Goal: Task Accomplishment & Management: Complete application form

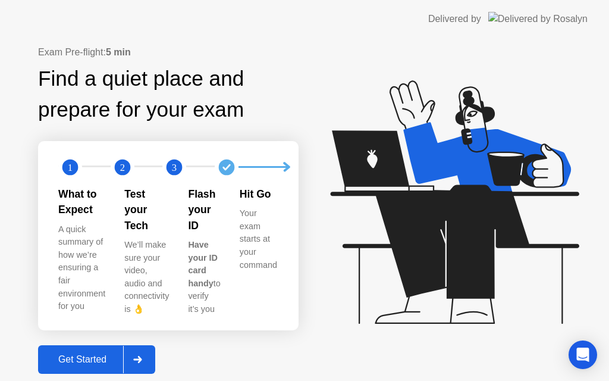
click at [100, 360] on button "Get Started" at bounding box center [96, 359] width 117 height 29
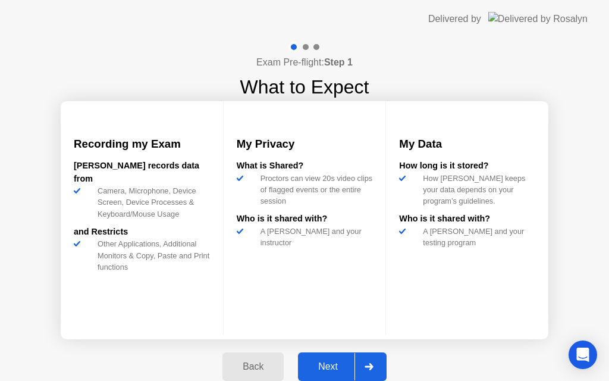
click at [329, 361] on div "Next" at bounding box center [328, 366] width 53 height 11
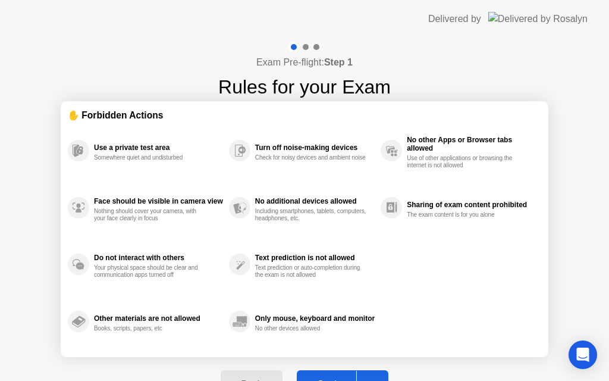
click at [314, 374] on button "Got it" at bounding box center [343, 384] width 92 height 29
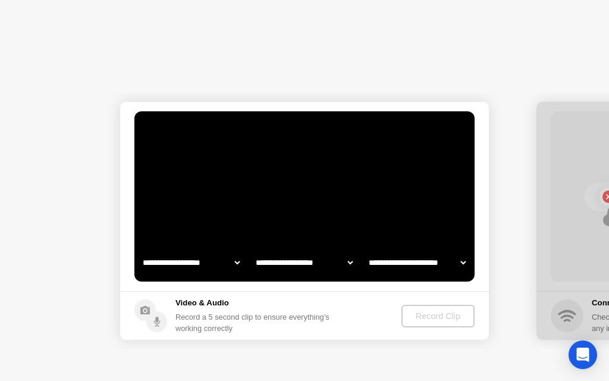
select select "**********"
select select "*******"
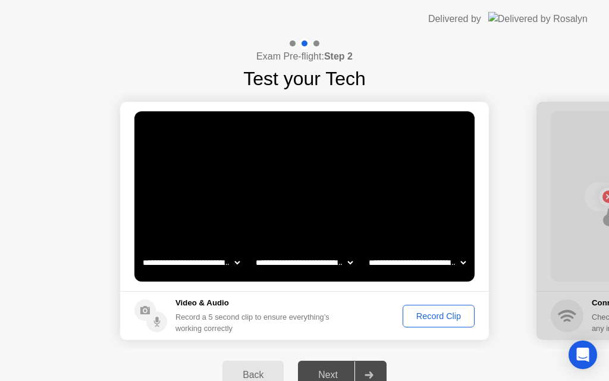
click at [423, 317] on div "Record Clip" at bounding box center [439, 316] width 64 height 10
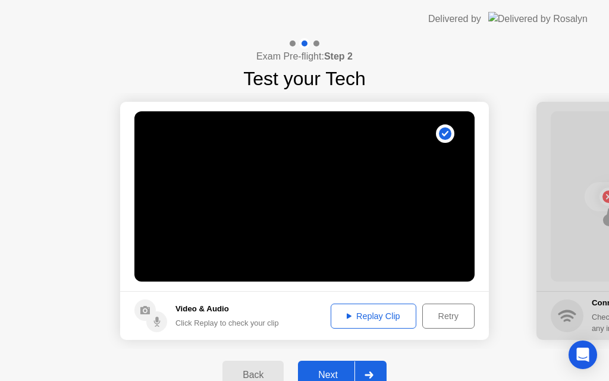
click at [331, 375] on div "Next" at bounding box center [328, 374] width 53 height 11
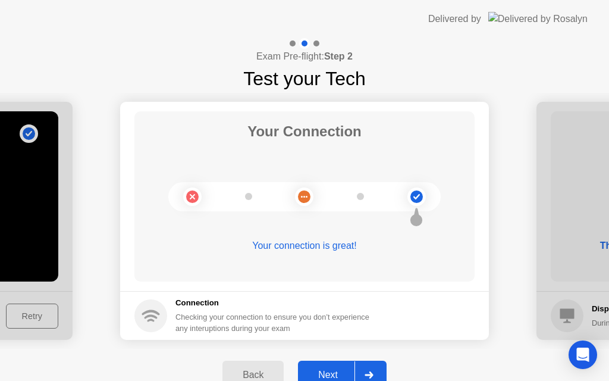
click at [325, 374] on div "Next" at bounding box center [328, 374] width 53 height 11
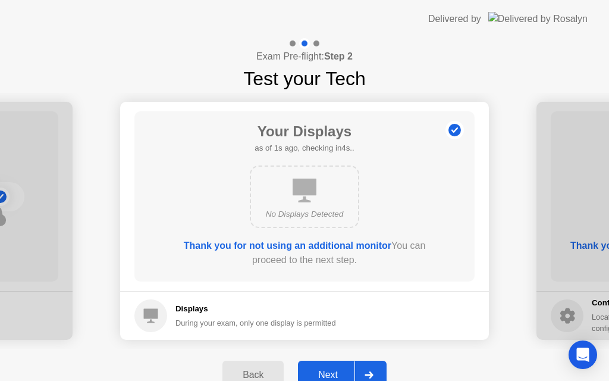
click at [331, 372] on div "Next" at bounding box center [328, 374] width 53 height 11
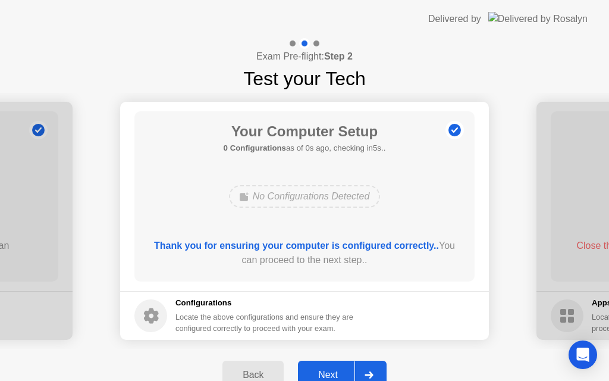
click at [331, 372] on div "Next" at bounding box center [328, 374] width 53 height 11
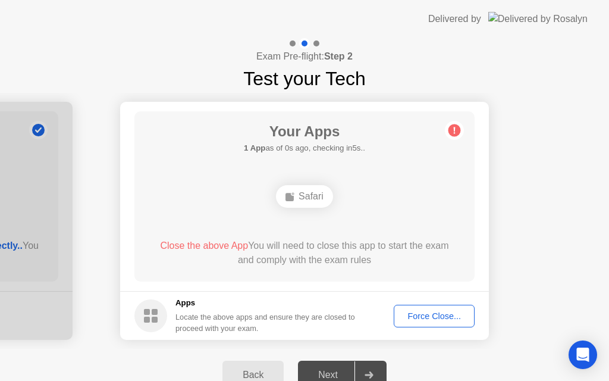
click at [414, 317] on div "Force Close..." at bounding box center [434, 316] width 73 height 10
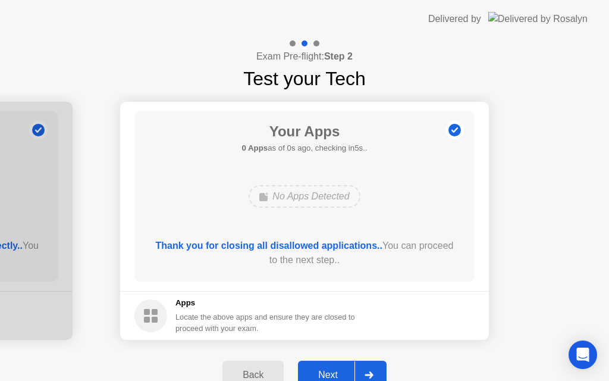
click at [330, 370] on div "Next" at bounding box center [328, 374] width 53 height 11
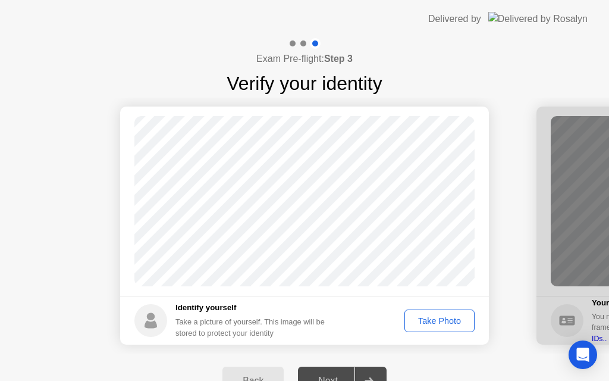
click at [428, 319] on div "Take Photo" at bounding box center [440, 321] width 62 height 10
click at [324, 375] on div "Next" at bounding box center [328, 380] width 53 height 11
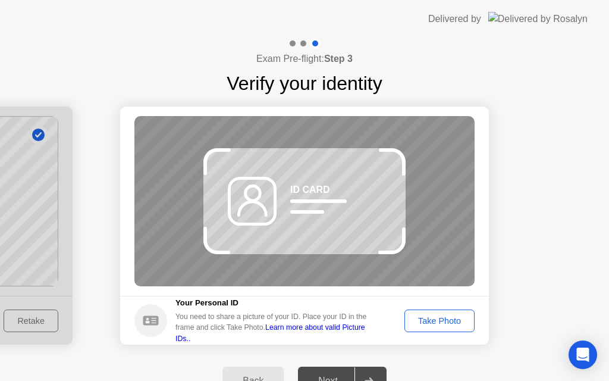
click at [438, 316] on div "Take Photo" at bounding box center [440, 321] width 62 height 10
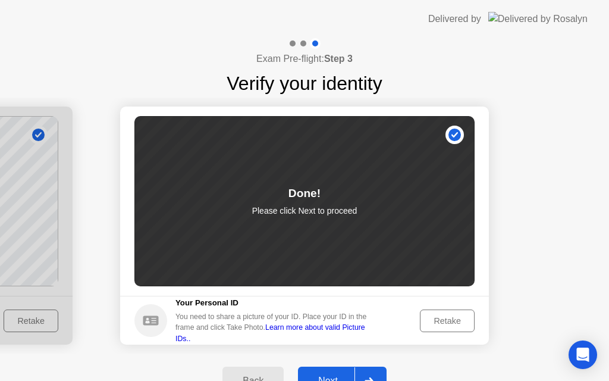
click at [328, 376] on div "Next" at bounding box center [328, 380] width 53 height 11
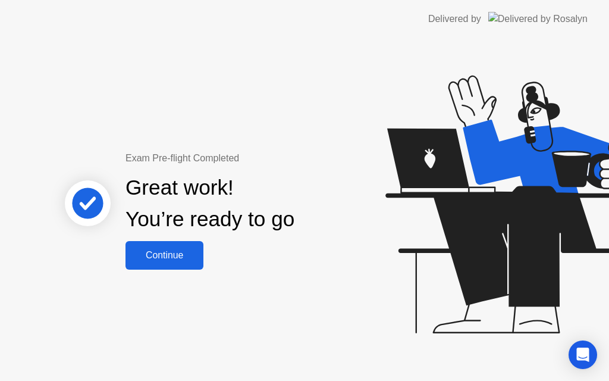
click at [162, 255] on div "Continue" at bounding box center [164, 255] width 71 height 11
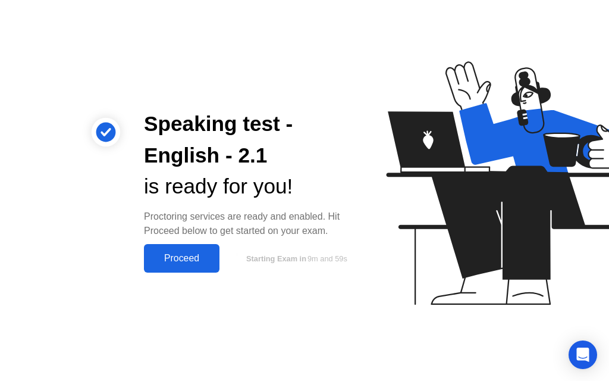
click at [183, 259] on div "Proceed" at bounding box center [181, 258] width 68 height 11
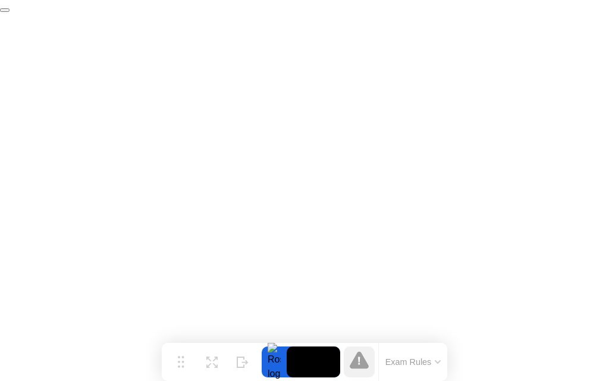
click div "End Proctoring Session"
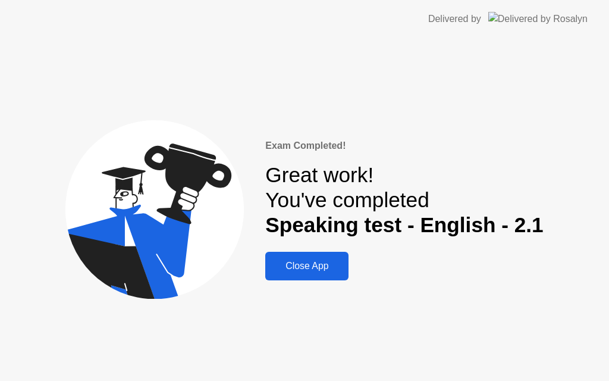
click at [289, 268] on div "Close App" at bounding box center [307, 265] width 76 height 11
